Goal: Task Accomplishment & Management: Use online tool/utility

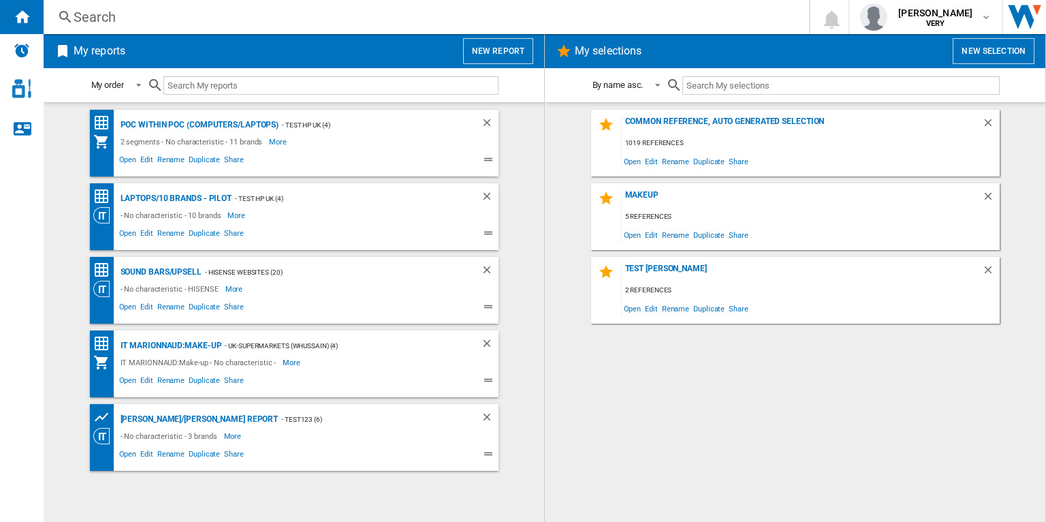
click at [501, 59] on button "New report" at bounding box center [498, 51] width 70 height 26
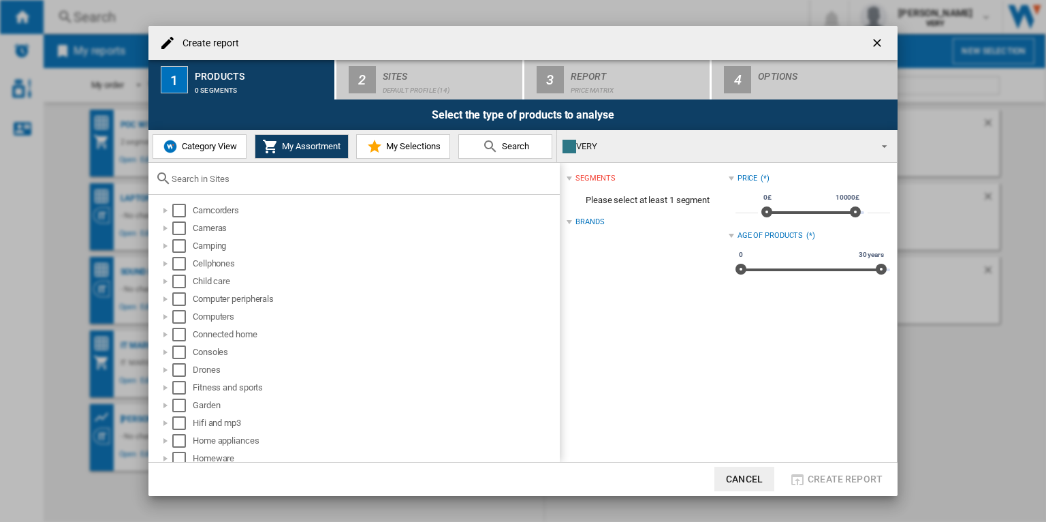
click at [189, 146] on span "Category View" at bounding box center [207, 146] width 59 height 10
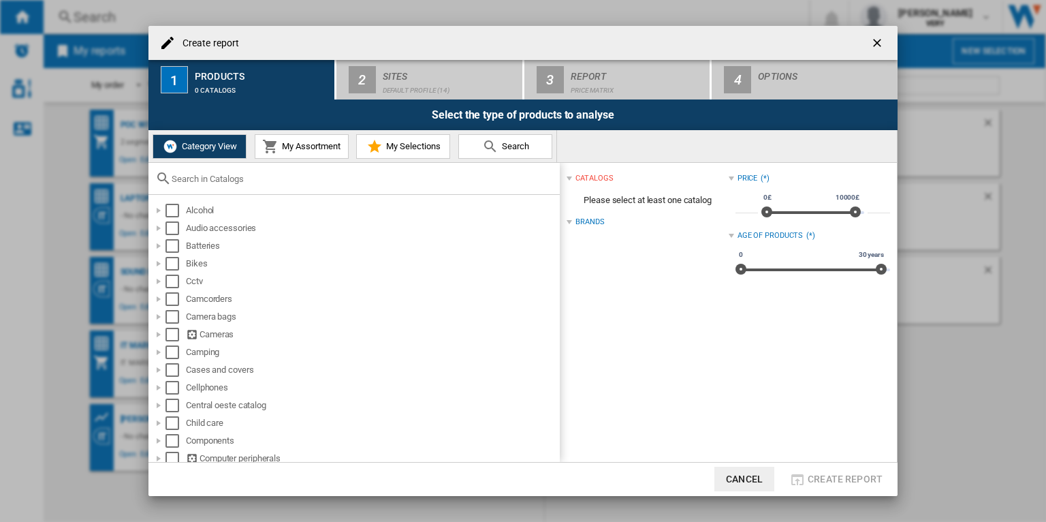
click at [285, 152] on button "My Assortment" at bounding box center [302, 146] width 94 height 25
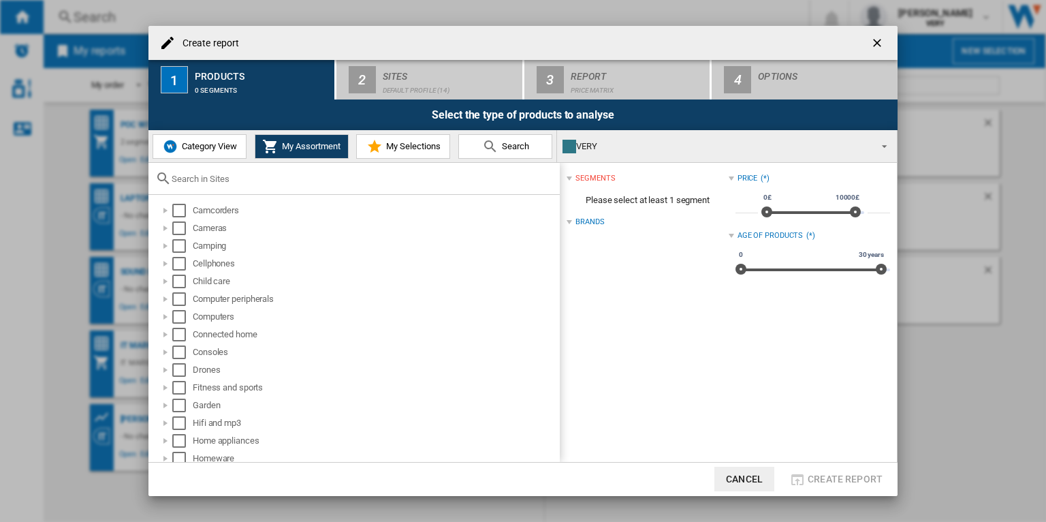
click at [873, 38] on ng-md-icon "getI18NText('BUTTONS.CLOSE_DIALOG')" at bounding box center [878, 44] width 16 height 16
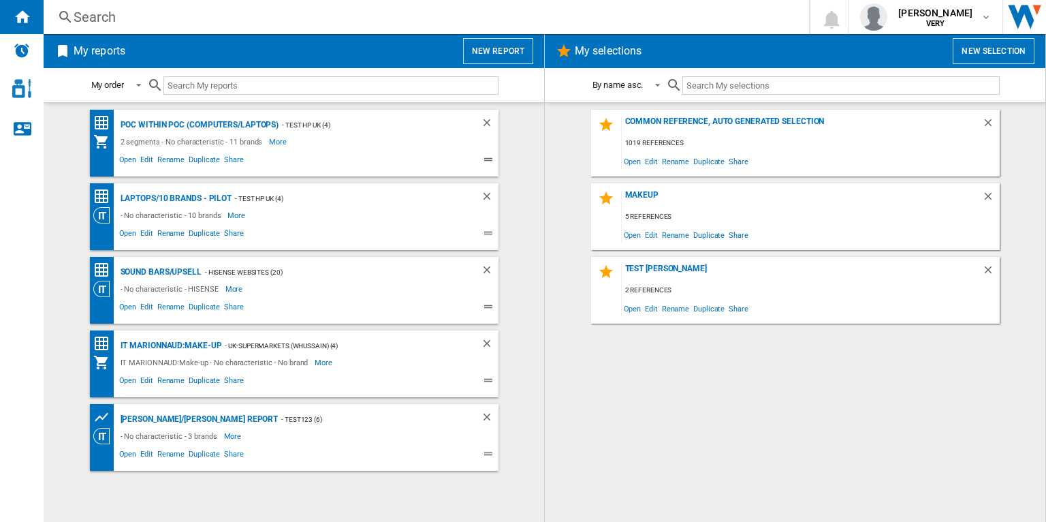
click at [1005, 59] on button "New selection" at bounding box center [994, 51] width 82 height 26
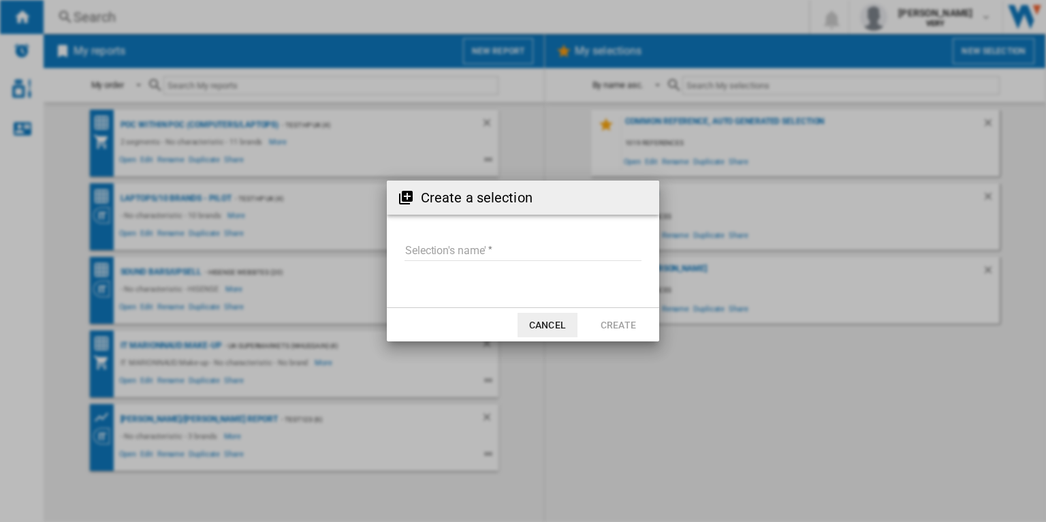
click at [547, 247] on input "Selection's name'" at bounding box center [523, 250] width 237 height 20
type input "*"
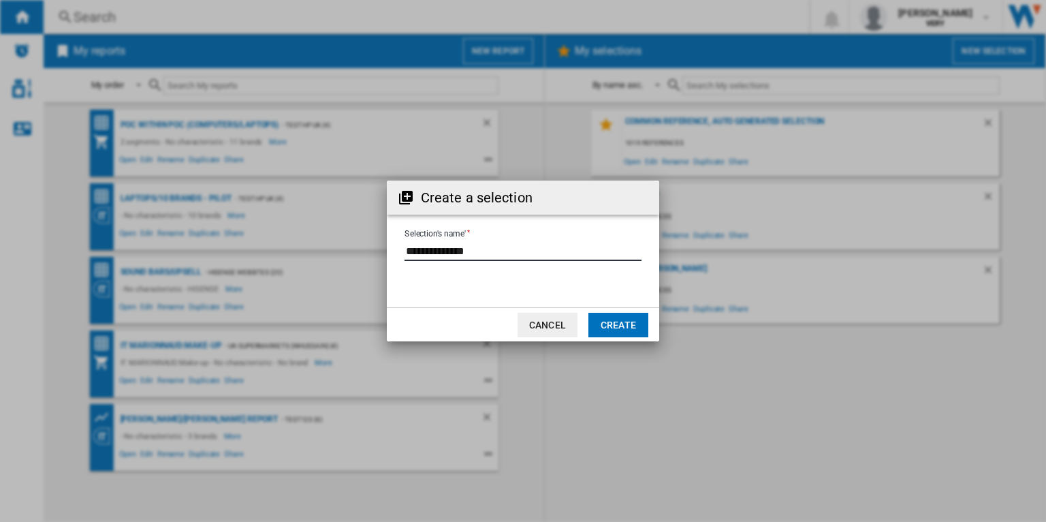
type input "**********"
click at [620, 324] on button "Create" at bounding box center [618, 325] width 60 height 25
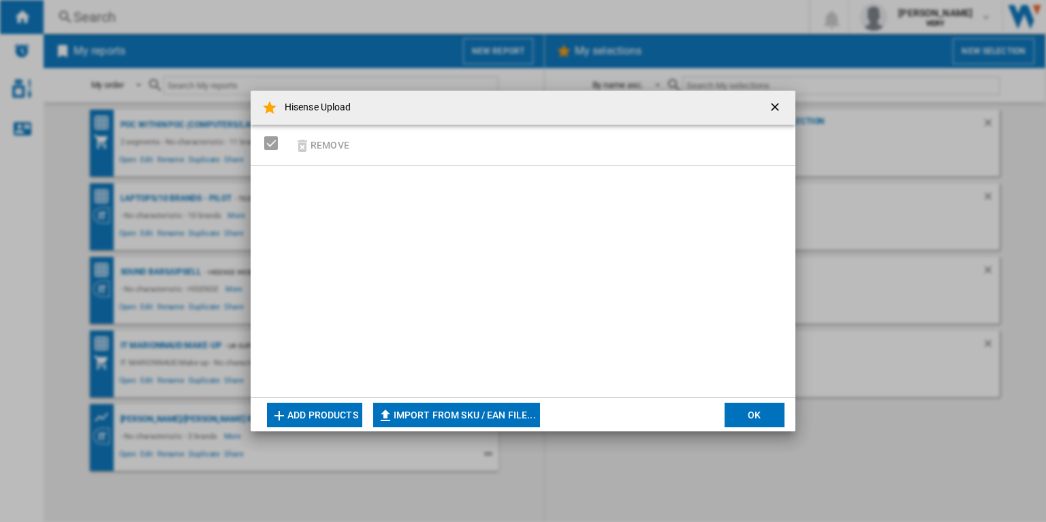
click at [435, 419] on button "Import from SKU / EAN file..." at bounding box center [456, 415] width 167 height 25
type input "**********"
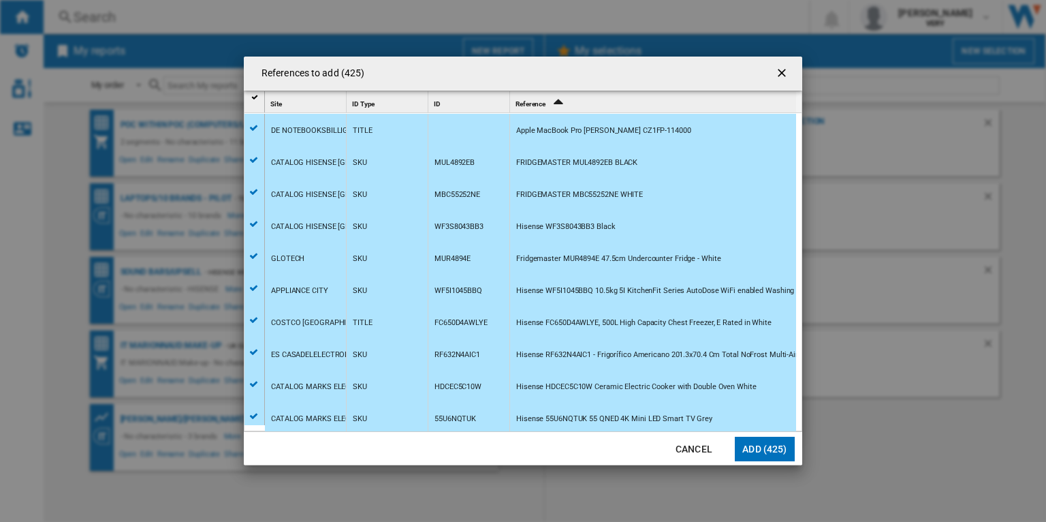
click at [772, 452] on button "Add (425)" at bounding box center [765, 449] width 60 height 25
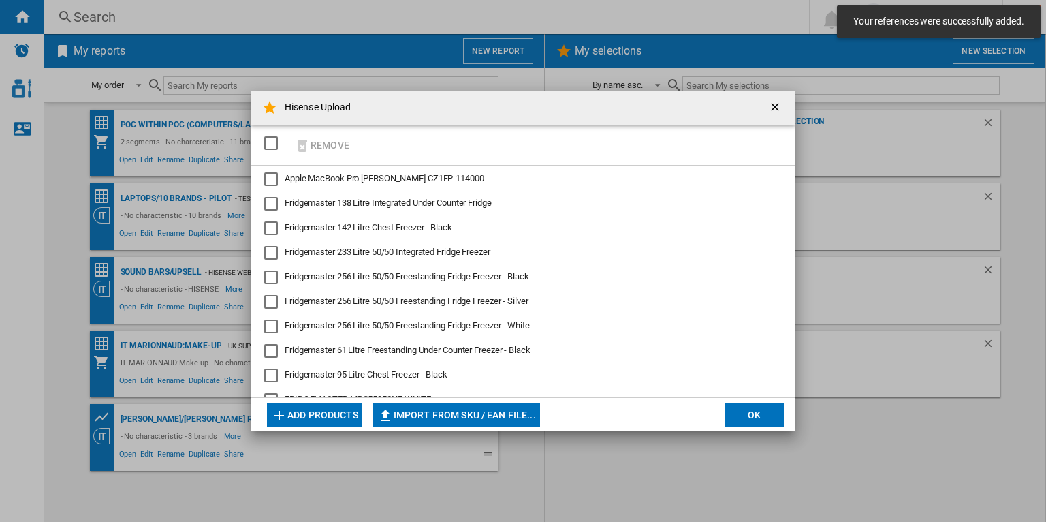
click at [756, 408] on button "OK" at bounding box center [755, 415] width 60 height 25
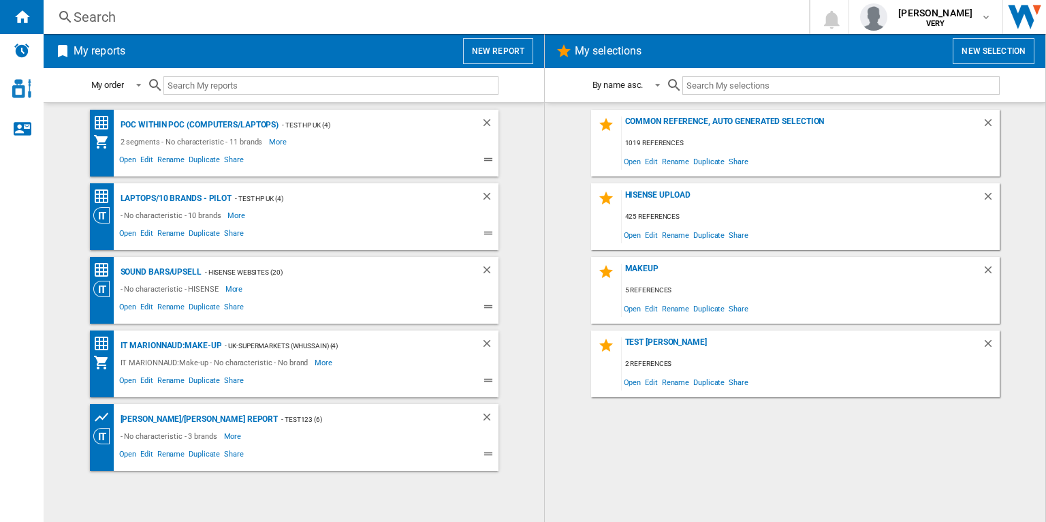
click at [520, 59] on button "New report" at bounding box center [498, 51] width 70 height 26
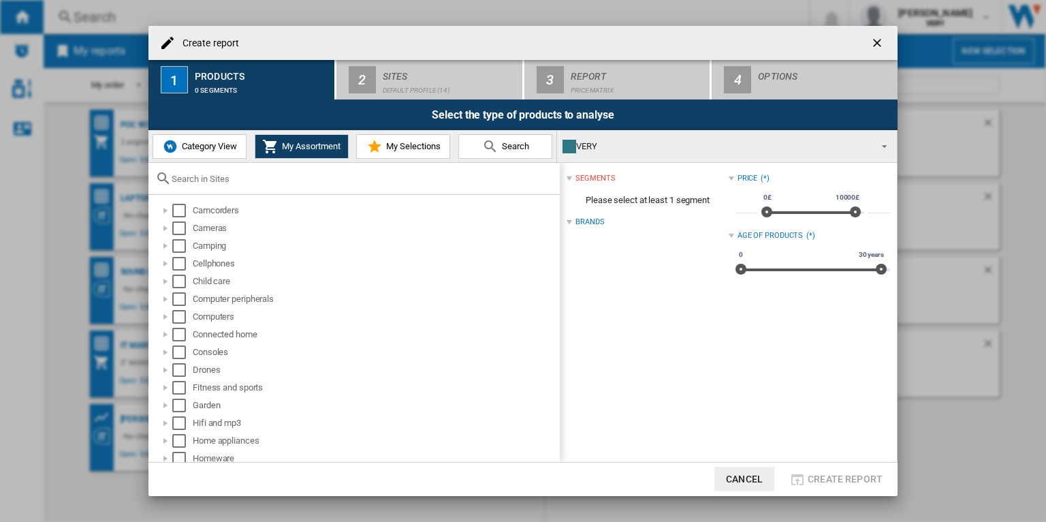
click at [434, 140] on button "My Selections" at bounding box center [403, 146] width 94 height 25
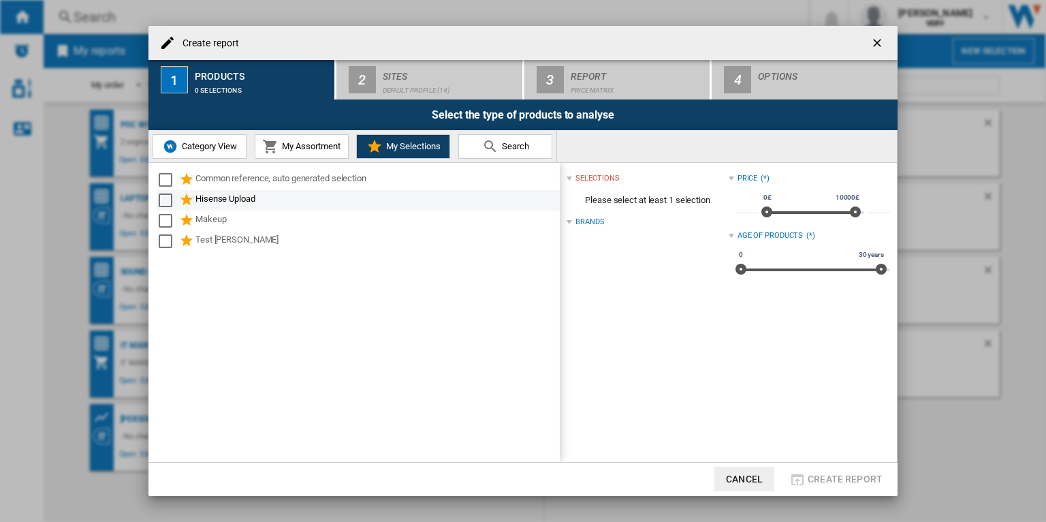
click at [160, 195] on div "Select" at bounding box center [166, 200] width 14 height 14
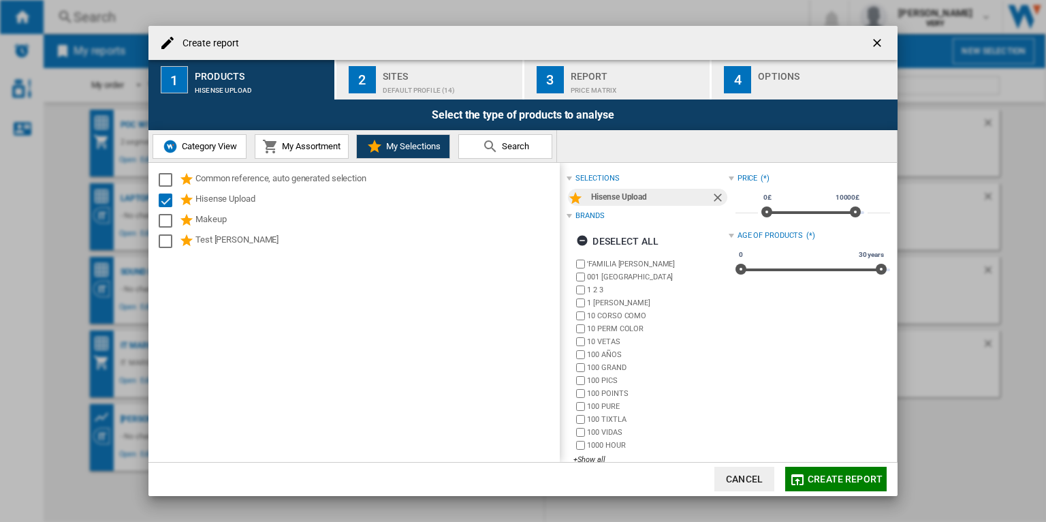
click at [418, 83] on div "Default profile (14)" at bounding box center [450, 87] width 134 height 14
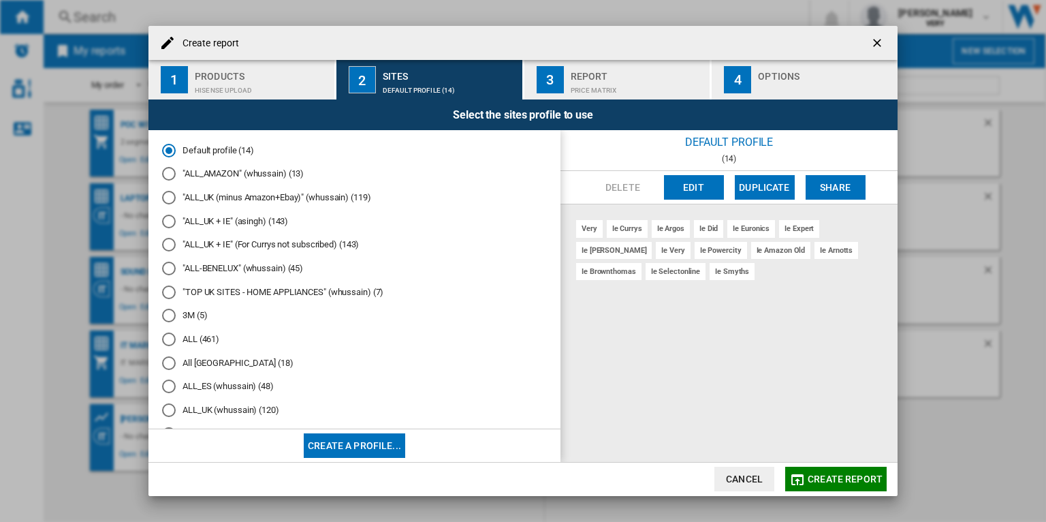
click at [375, 442] on button "Create a profile..." at bounding box center [354, 445] width 101 height 25
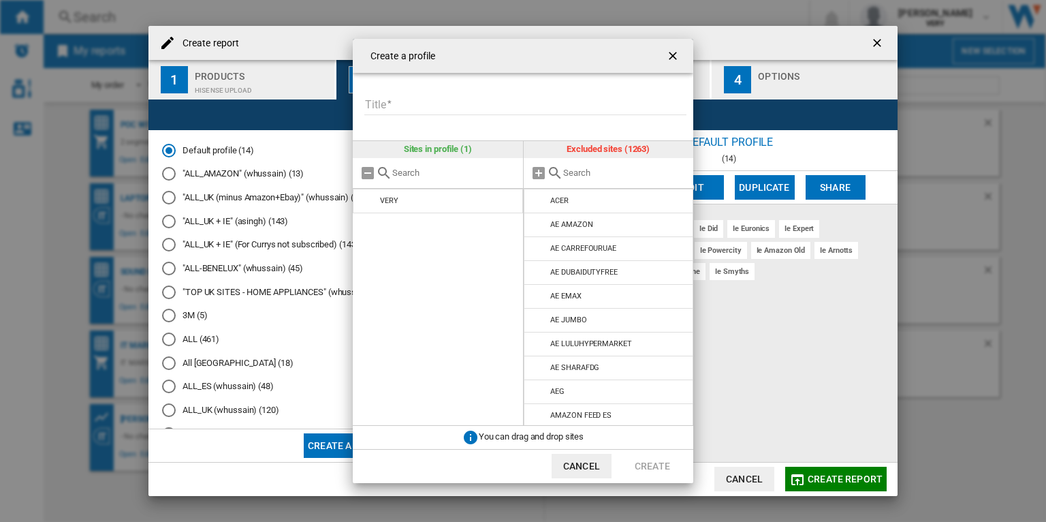
click at [578, 175] on input "text" at bounding box center [625, 173] width 124 height 10
click at [542, 298] on md-icon at bounding box center [539, 296] width 16 height 16
click at [601, 174] on input "Amazon" at bounding box center [617, 173] width 108 height 10
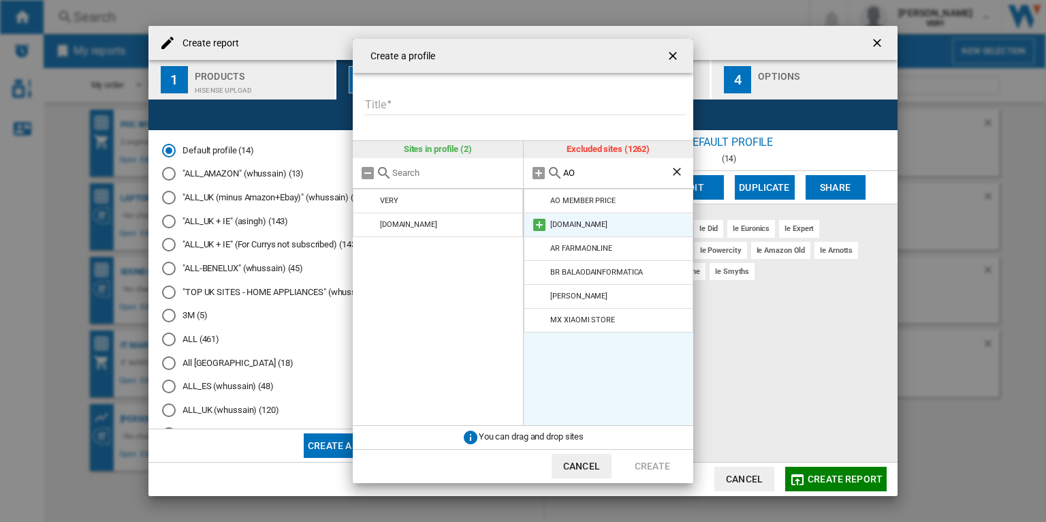
click at [538, 227] on md-icon at bounding box center [539, 225] width 16 height 16
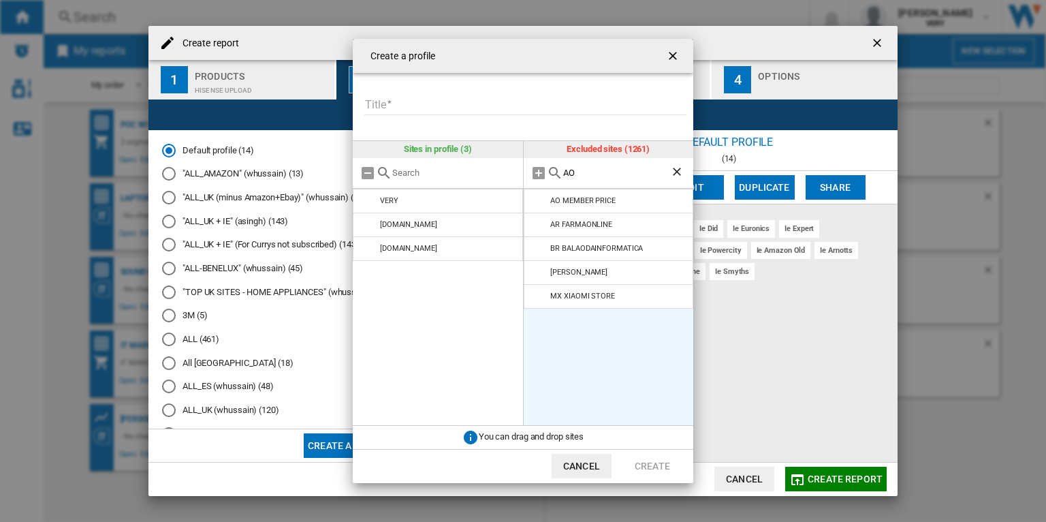
click at [593, 176] on input "AO" at bounding box center [617, 173] width 108 height 10
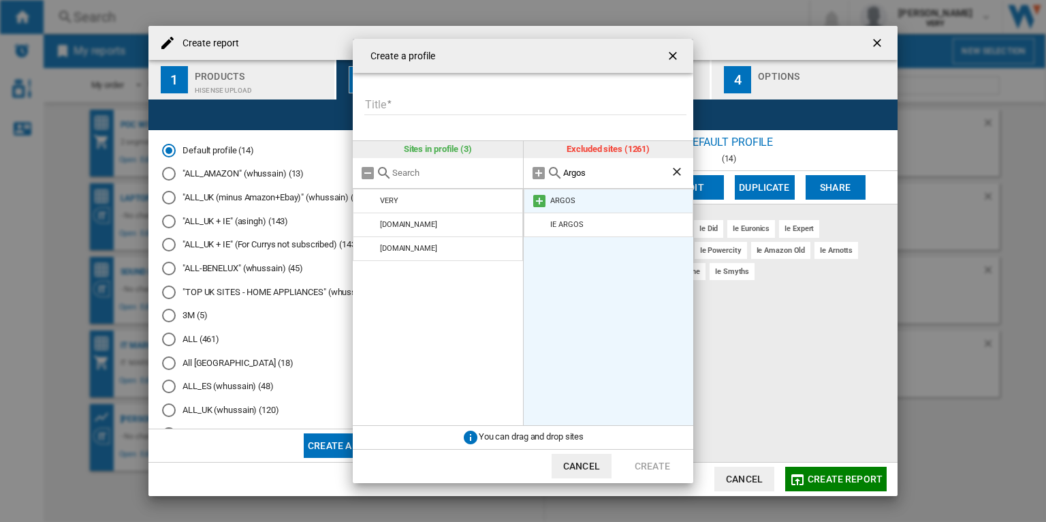
click at [539, 202] on md-icon at bounding box center [539, 201] width 16 height 16
click at [589, 174] on input "Argos" at bounding box center [617, 173] width 108 height 10
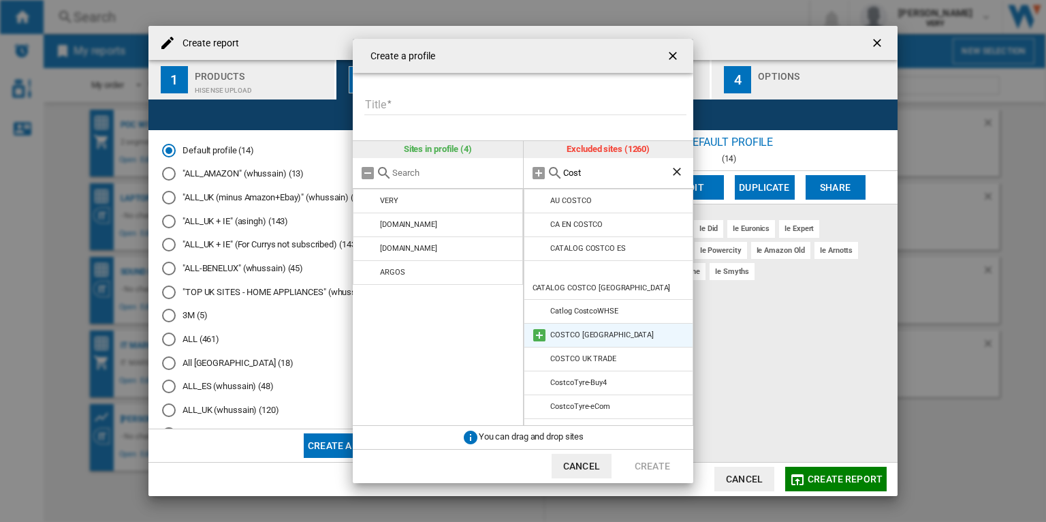
click at [543, 327] on md-icon at bounding box center [539, 335] width 16 height 16
click at [613, 169] on input "Cost" at bounding box center [617, 173] width 108 height 10
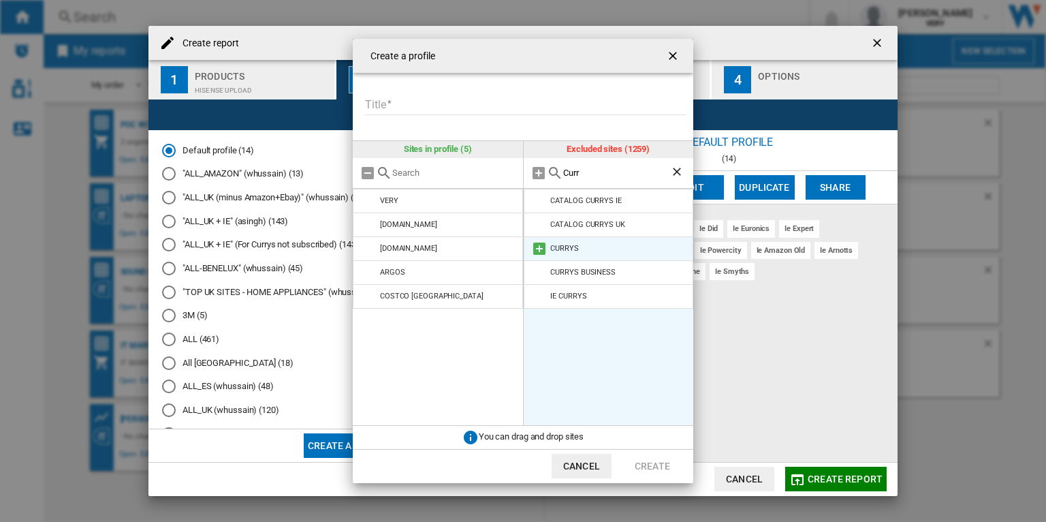
click at [538, 249] on md-icon at bounding box center [539, 248] width 16 height 16
click at [603, 175] on input "Curr" at bounding box center [617, 173] width 108 height 10
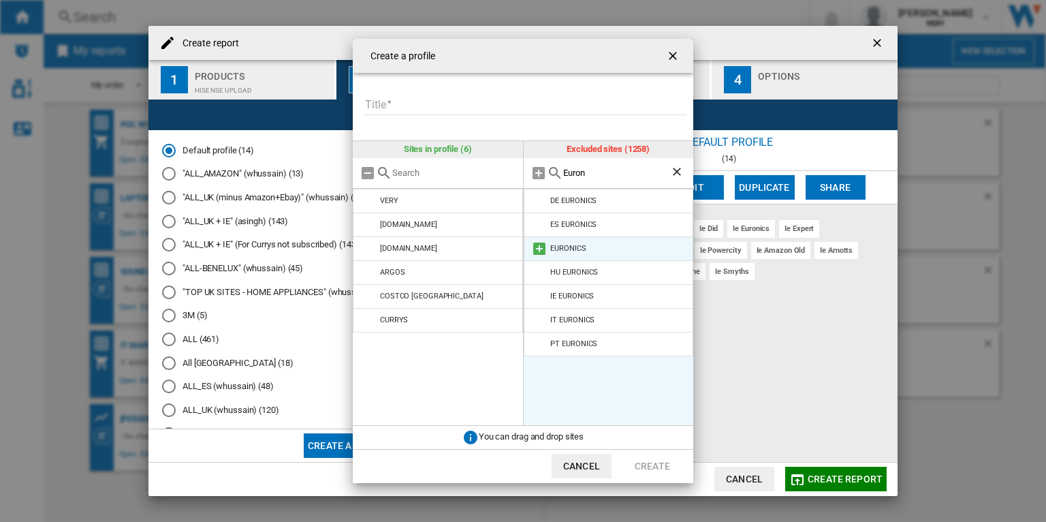
click at [535, 251] on md-icon at bounding box center [539, 248] width 16 height 16
click at [602, 168] on input "Euron" at bounding box center [617, 173] width 108 height 10
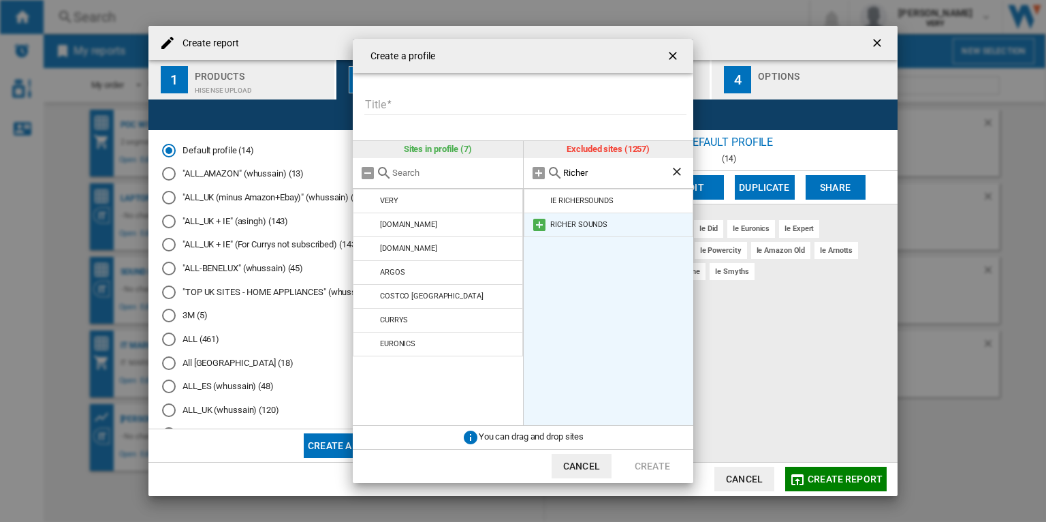
click at [541, 226] on md-icon at bounding box center [539, 225] width 16 height 16
click at [601, 168] on input "Richer" at bounding box center [617, 173] width 108 height 10
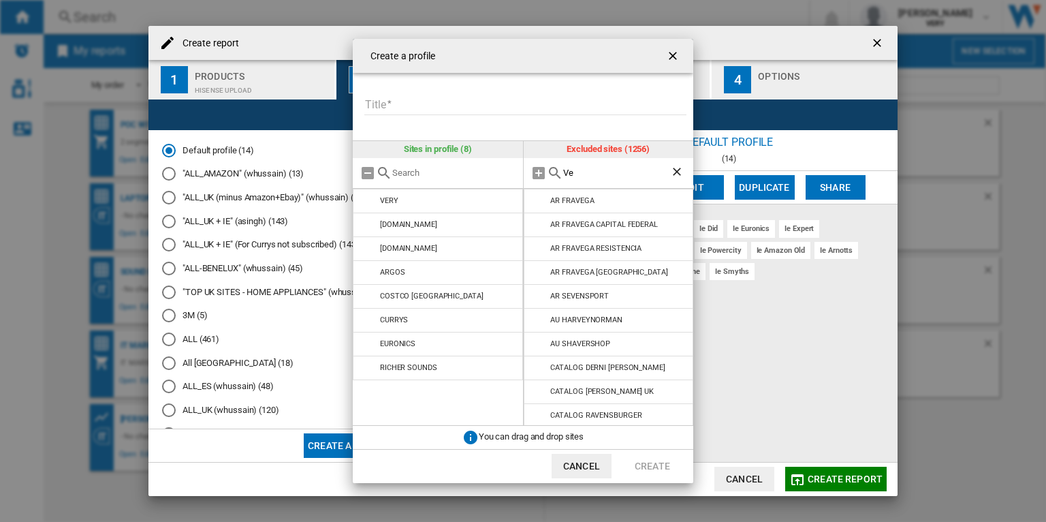
type input "V"
click at [537, 227] on md-icon at bounding box center [539, 225] width 16 height 16
click at [618, 171] on input "Appli" at bounding box center [617, 173] width 108 height 10
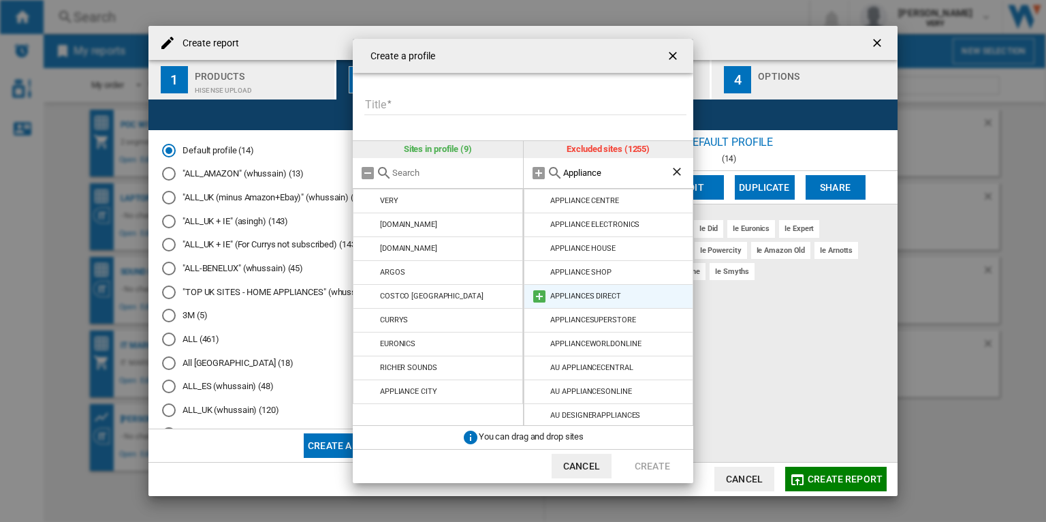
type input "Appliance"
click at [544, 292] on md-icon at bounding box center [539, 296] width 16 height 16
click at [676, 169] on ng-md-icon "Clear search" at bounding box center [678, 173] width 16 height 16
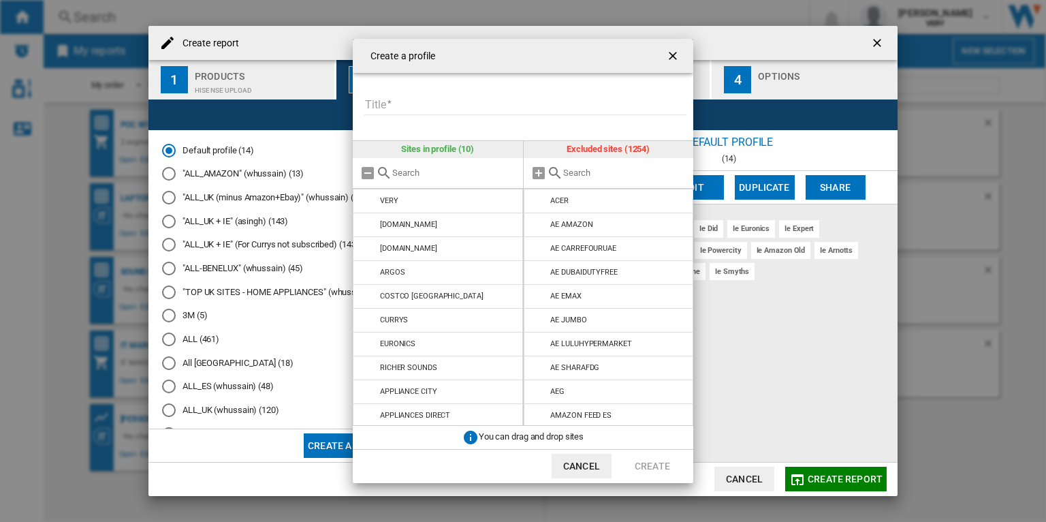
click at [608, 175] on input "text" at bounding box center [625, 173] width 124 height 10
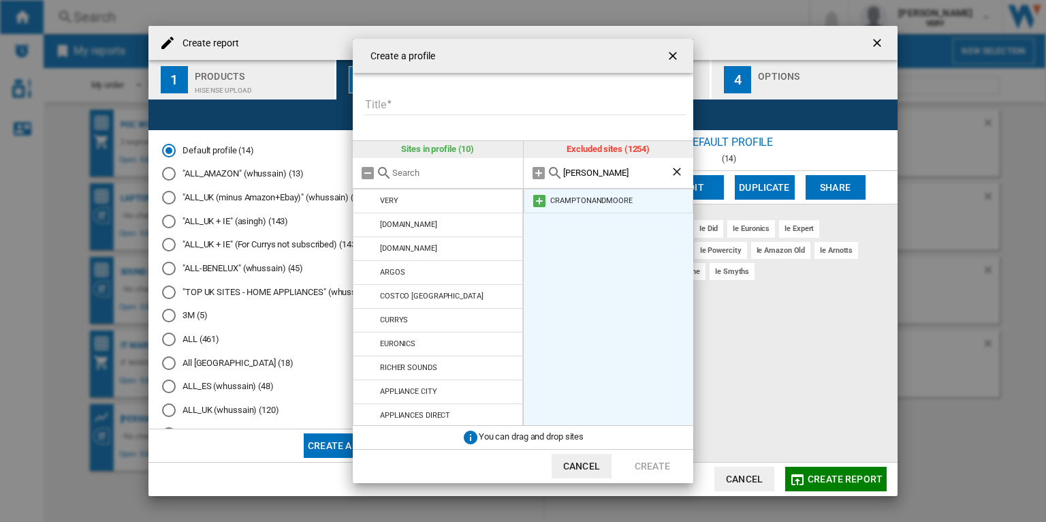
click at [535, 204] on md-icon at bounding box center [539, 201] width 16 height 16
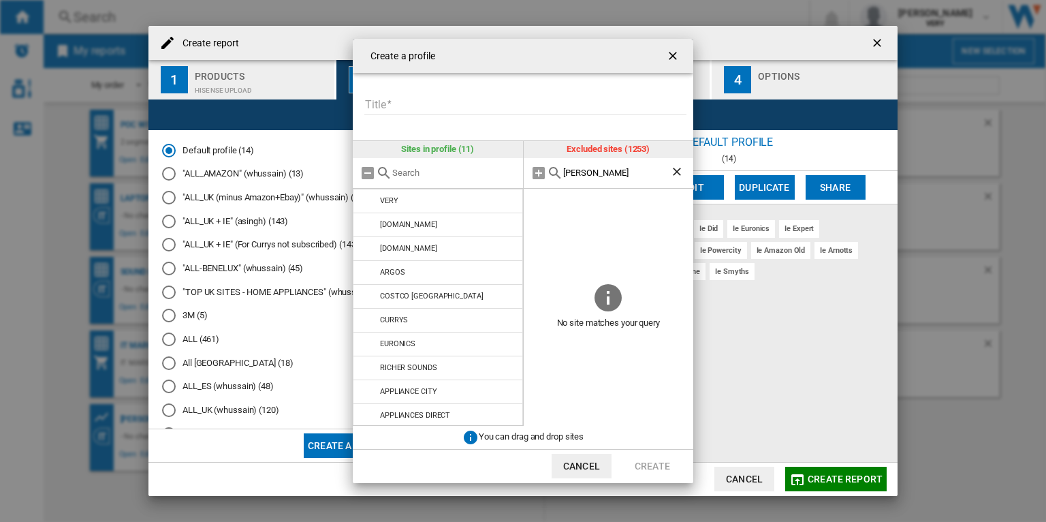
click at [608, 177] on input "Crampton" at bounding box center [617, 173] width 108 height 10
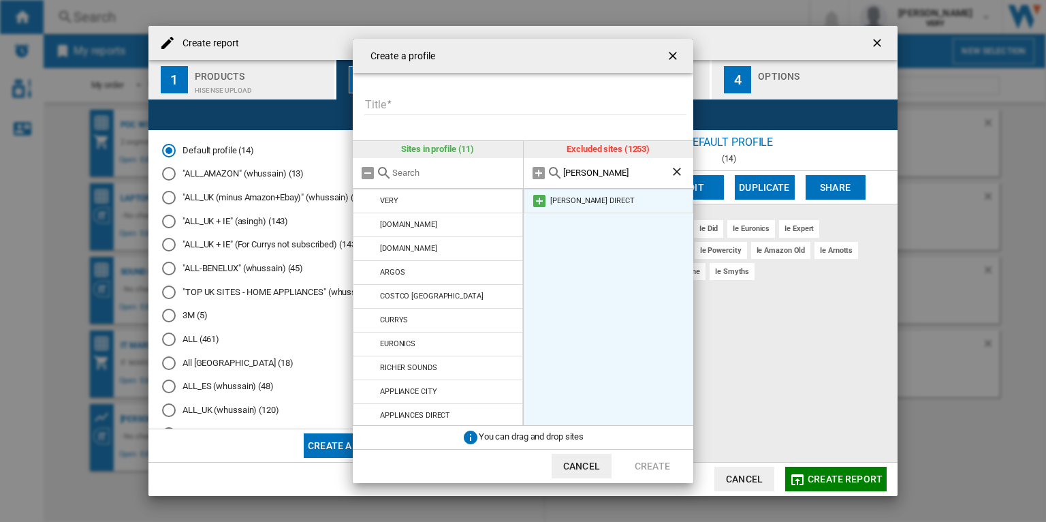
type input "Hugh"
click at [542, 203] on md-icon at bounding box center [539, 201] width 16 height 16
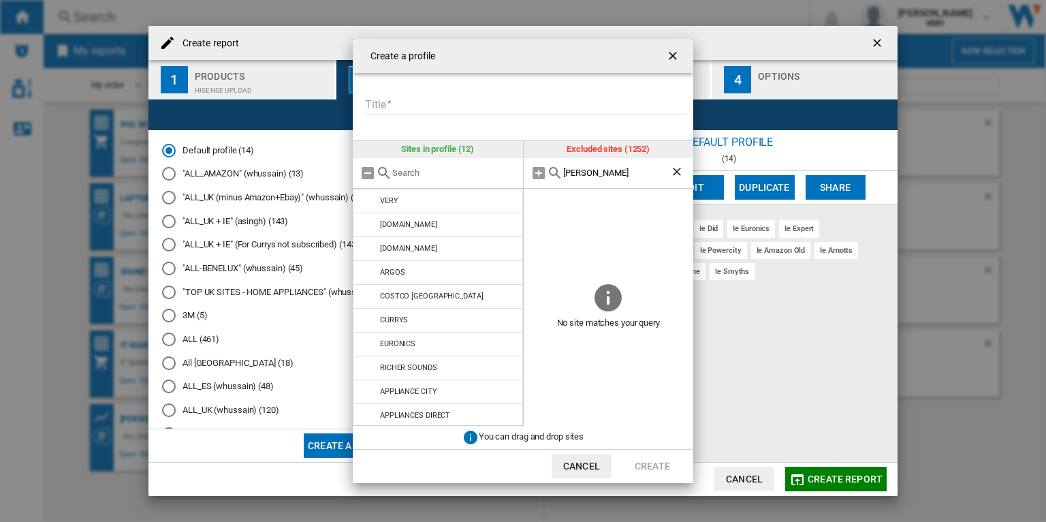
click at [601, 174] on input "Hugh" at bounding box center [617, 173] width 108 height 10
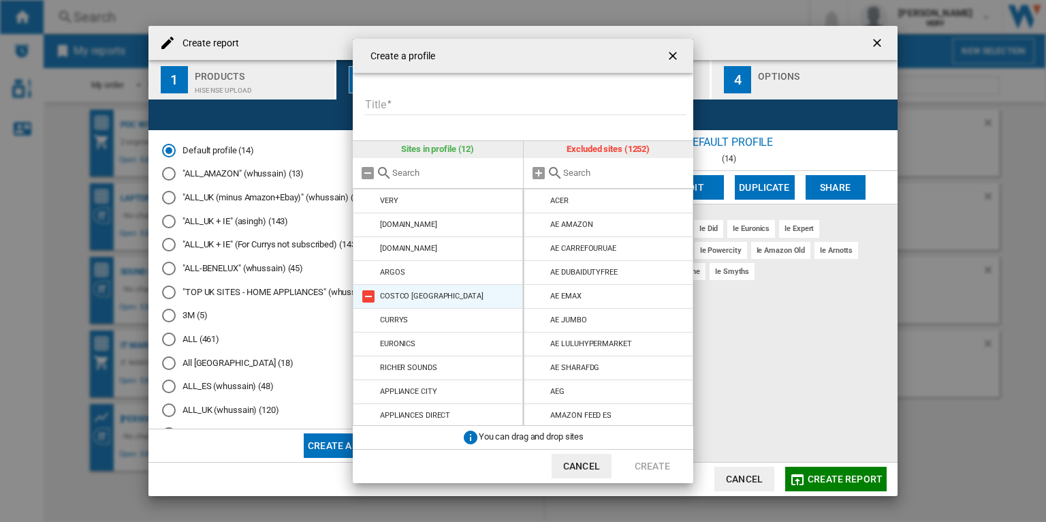
scroll to position [50, 0]
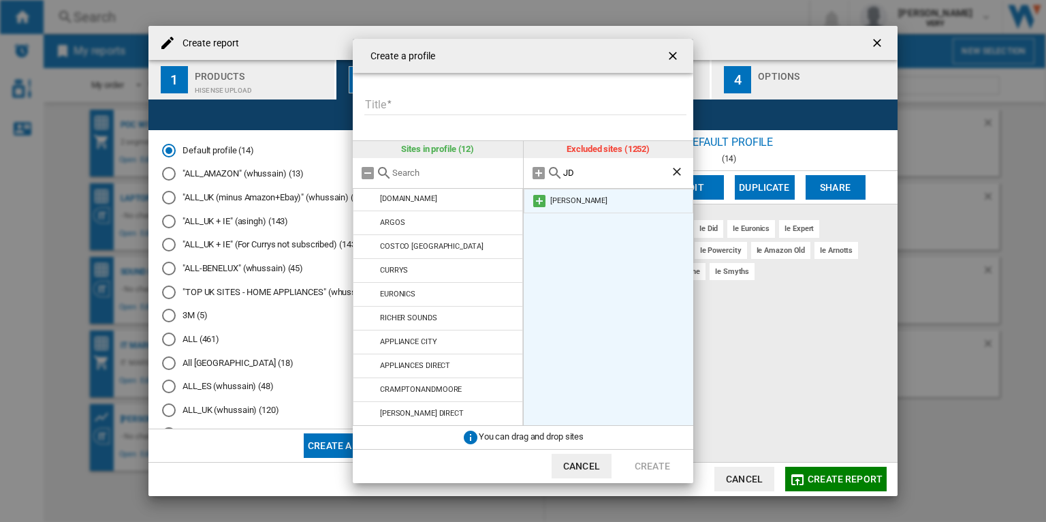
click at [541, 200] on md-icon at bounding box center [539, 201] width 16 height 16
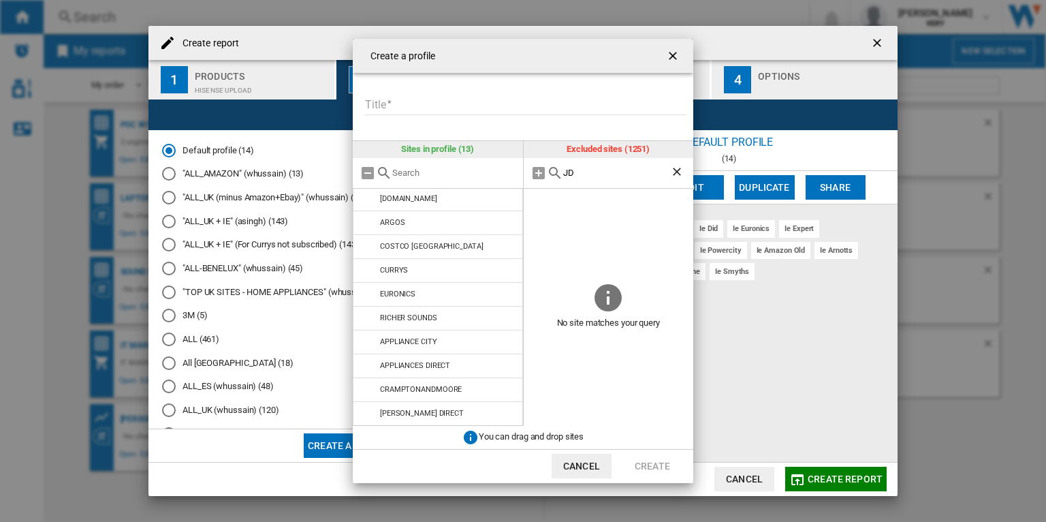
click at [594, 174] on input "JD" at bounding box center [617, 173] width 108 height 10
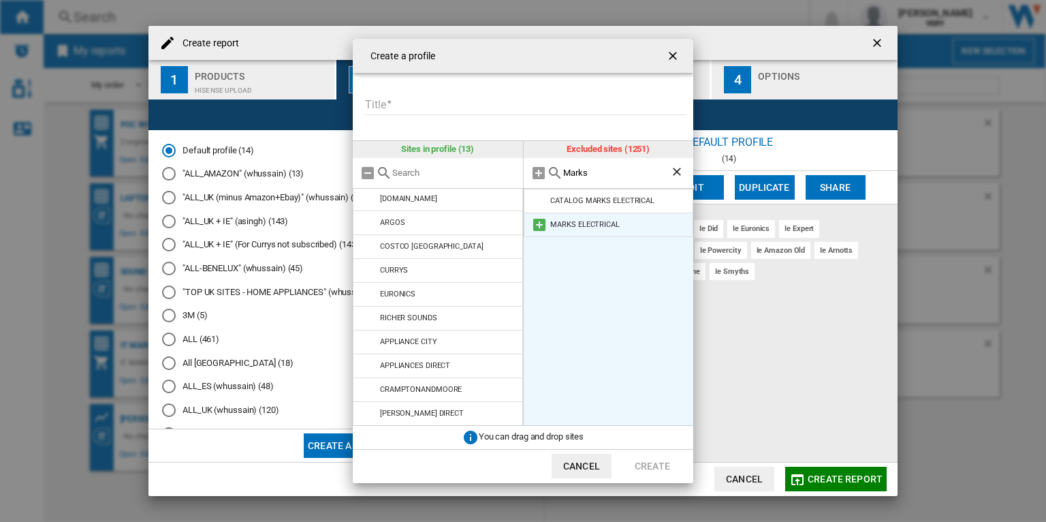
click at [544, 226] on md-icon at bounding box center [539, 225] width 16 height 16
click at [591, 176] on input "Marks" at bounding box center [617, 173] width 108 height 10
type input "Soni"
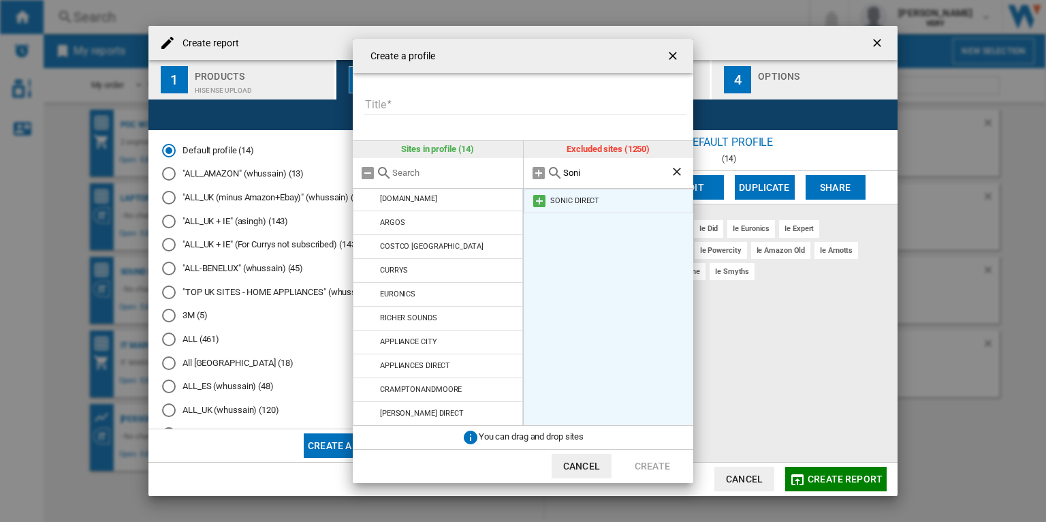
click at [541, 201] on md-icon at bounding box center [539, 201] width 16 height 16
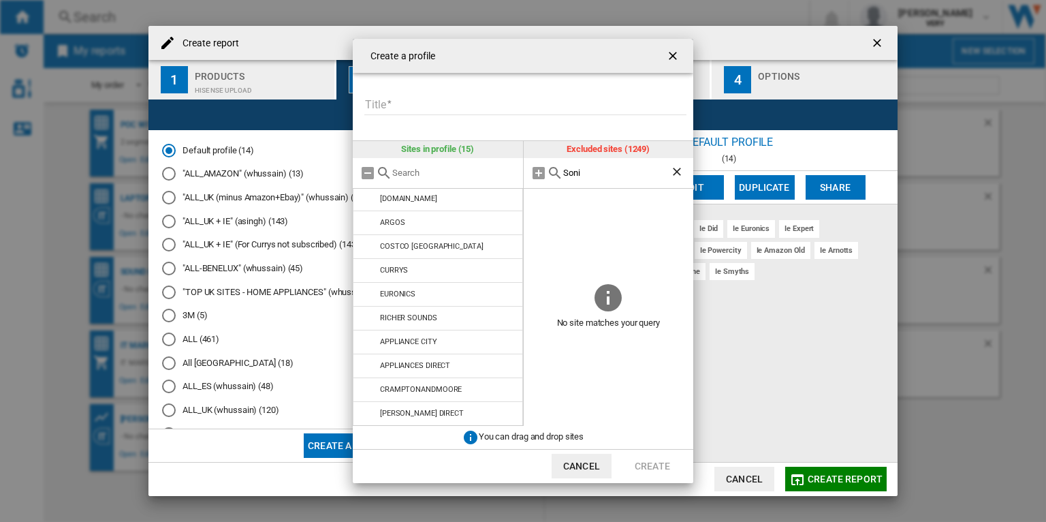
click at [605, 172] on input "Soni" at bounding box center [617, 173] width 108 height 10
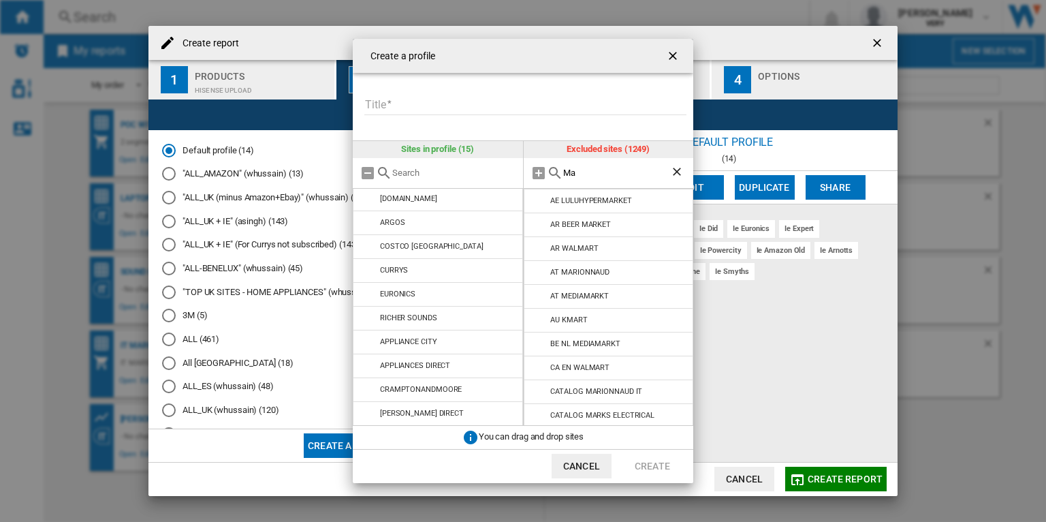
type input "M"
type input "D"
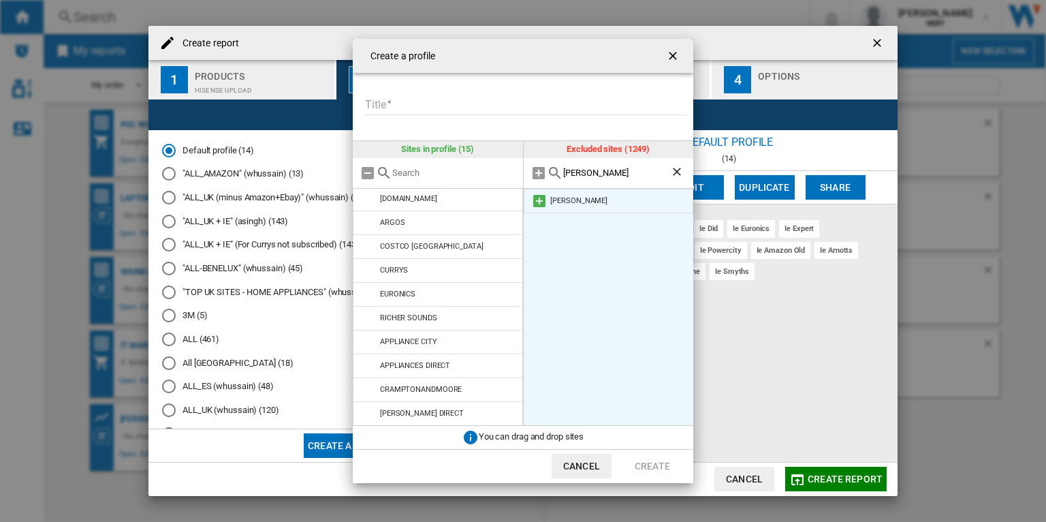
type input "Peter"
click at [539, 202] on md-icon at bounding box center [539, 201] width 16 height 16
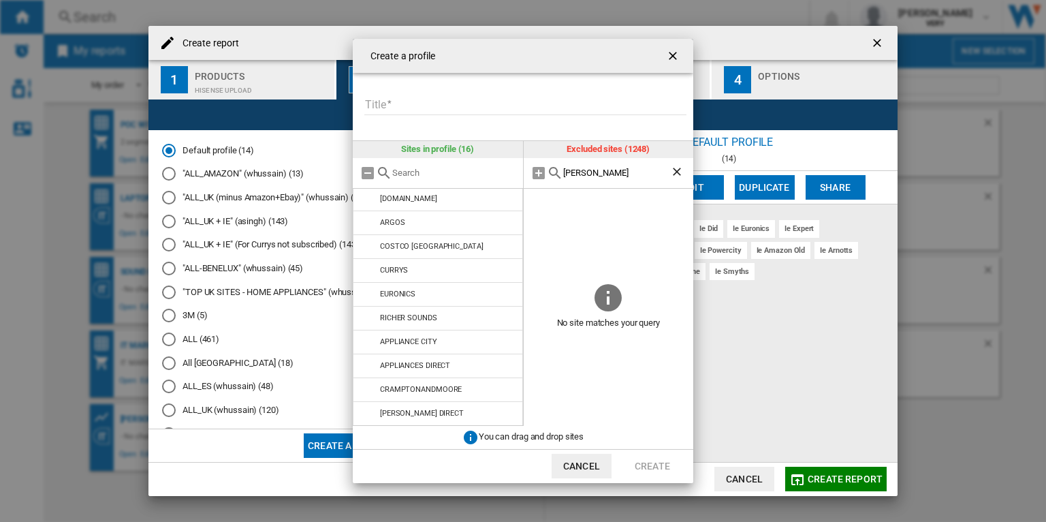
click at [588, 171] on input "Peter" at bounding box center [617, 173] width 108 height 10
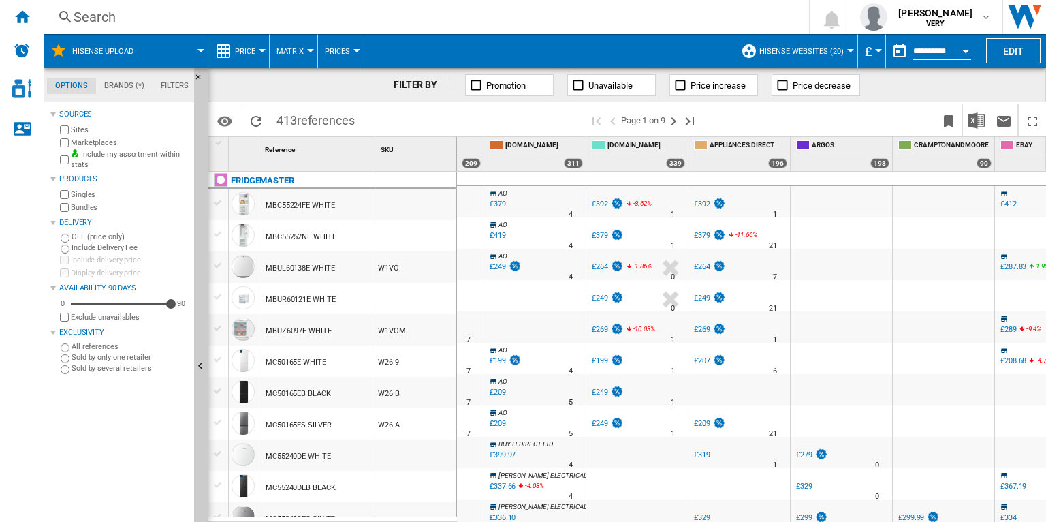
scroll to position [0, 198]
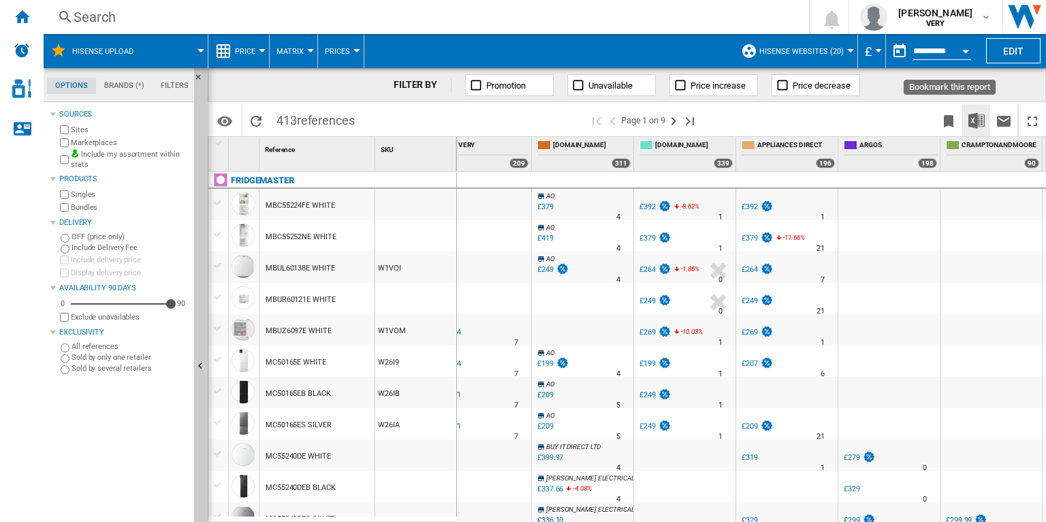
click at [980, 119] on img "Download in Excel" at bounding box center [977, 120] width 16 height 16
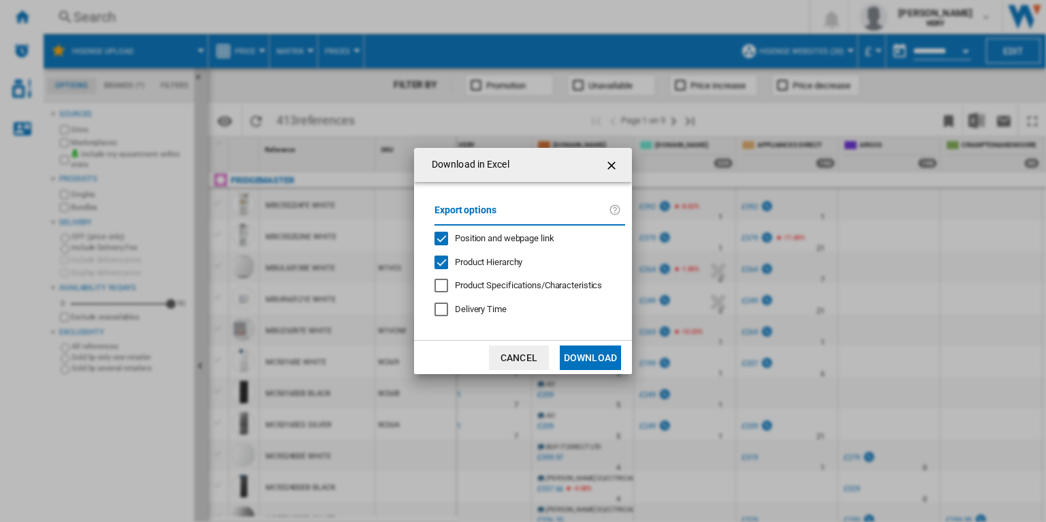
click at [522, 238] on span "Position and webpage link" at bounding box center [504, 238] width 99 height 10
click at [591, 353] on button "Download" at bounding box center [590, 357] width 61 height 25
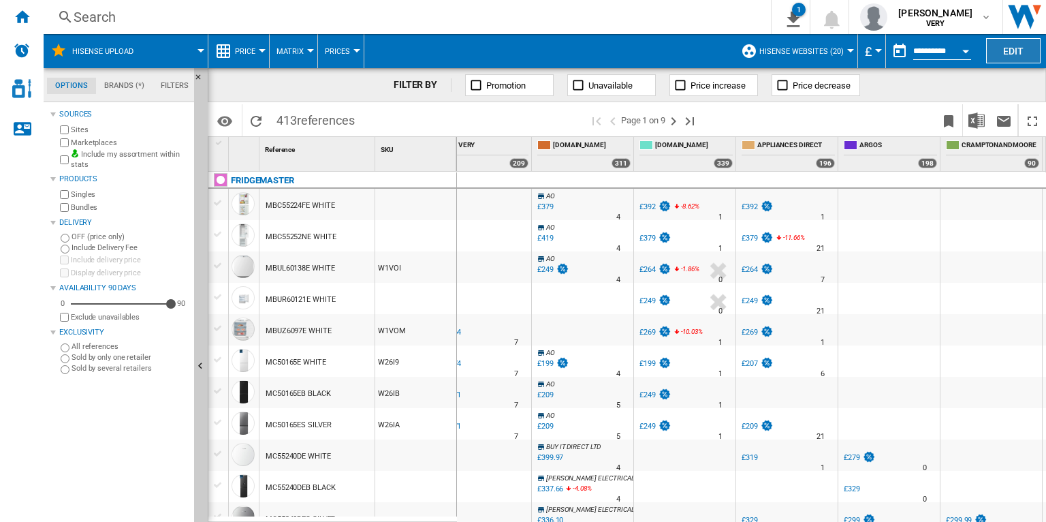
click at [1017, 46] on button "Edit" at bounding box center [1013, 50] width 54 height 25
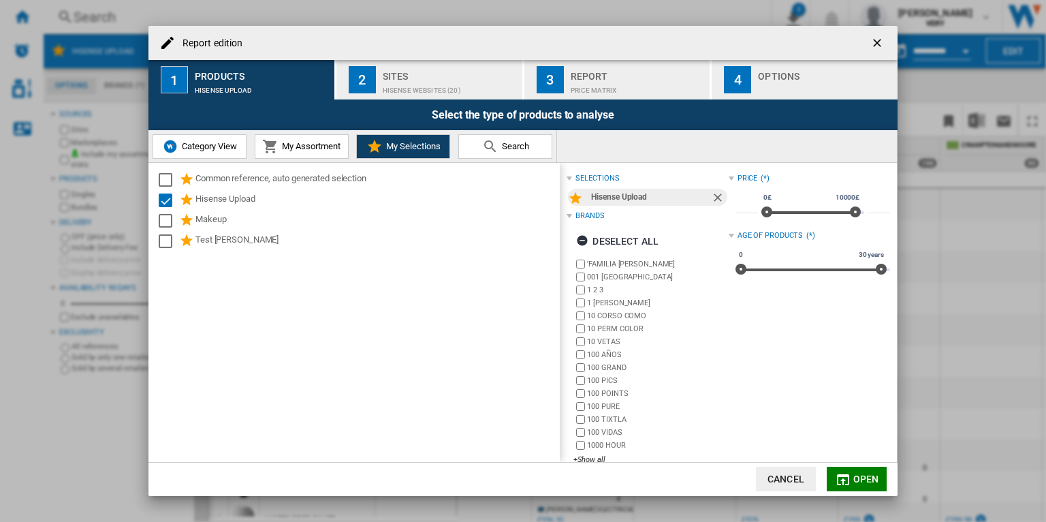
click at [621, 83] on div "Price Matrix" at bounding box center [638, 87] width 134 height 14
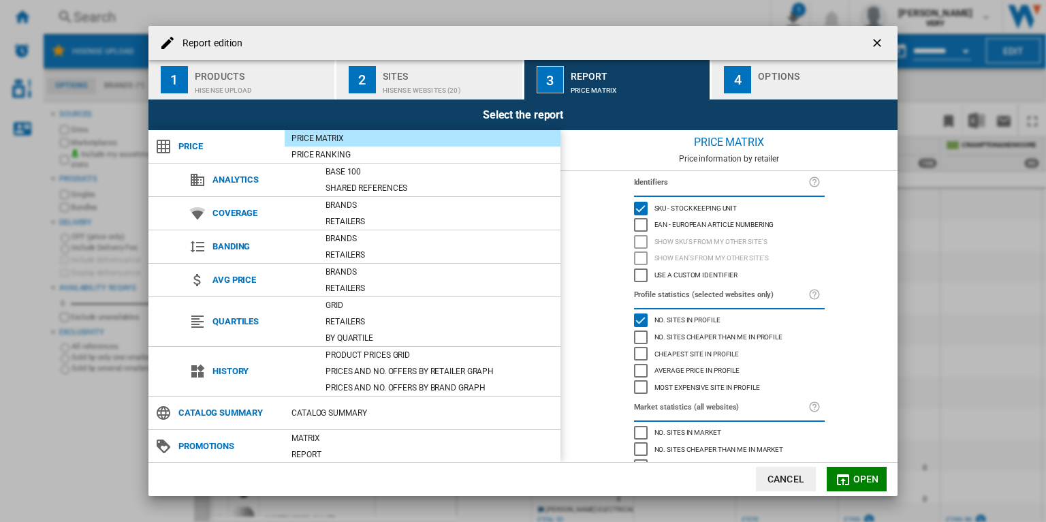
click at [638, 222] on div "EAN - European Article Numbering" at bounding box center [641, 225] width 14 height 14
click at [860, 472] on button "Open" at bounding box center [857, 479] width 60 height 25
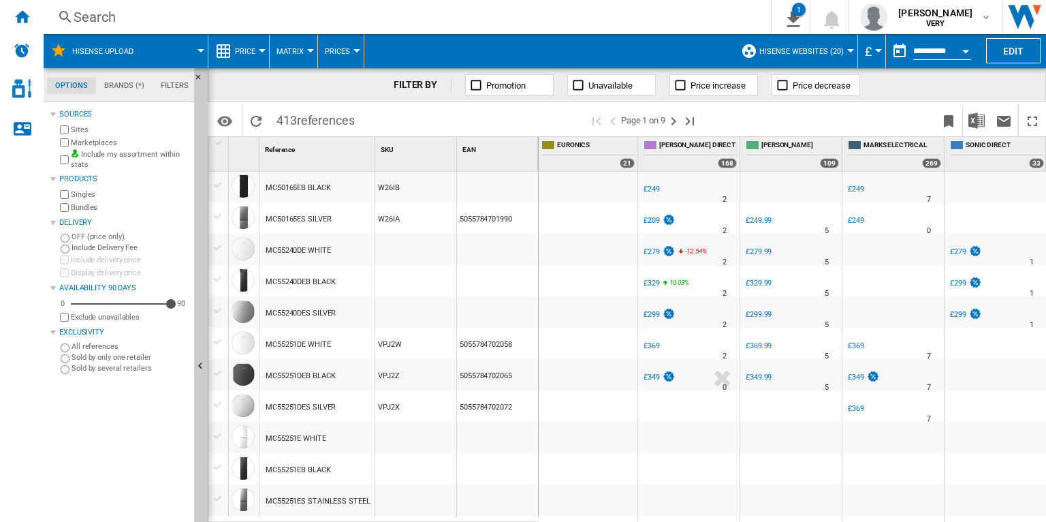
scroll to position [206, 0]
click at [943, 20] on b "VERY" at bounding box center [935, 23] width 19 height 9
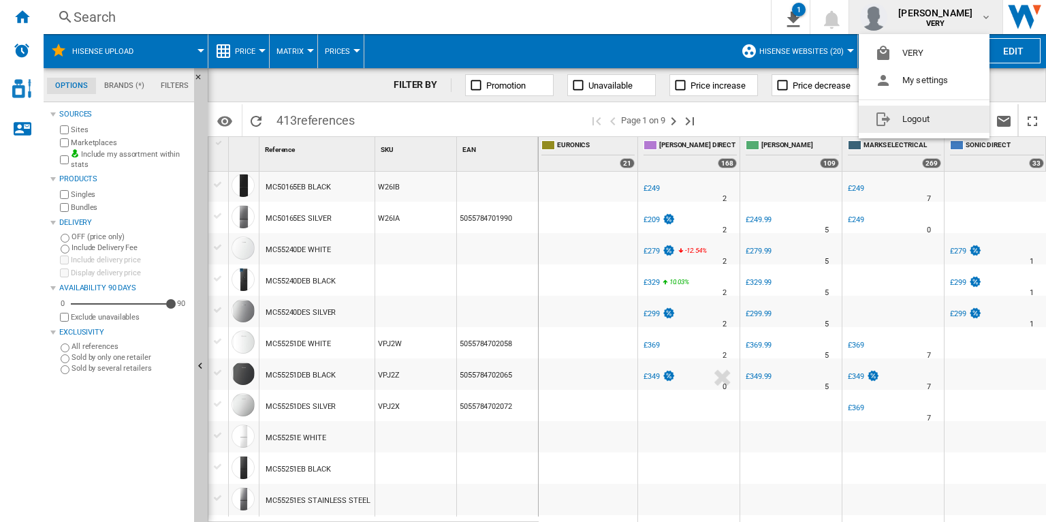
click at [929, 119] on button "Logout" at bounding box center [924, 119] width 131 height 27
